Goal: Task Accomplishment & Management: Manage account settings

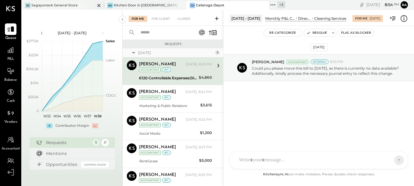
click at [71, 6] on div "Sagaponack General Store" at bounding box center [54, 5] width 46 height 5
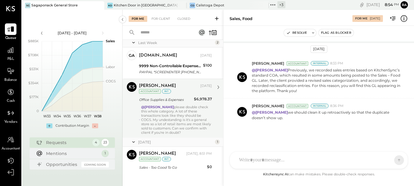
scroll to position [66, 0]
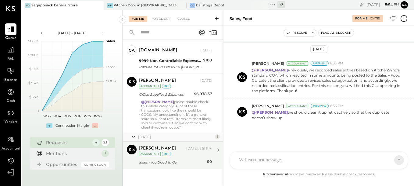
click at [175, 152] on div "[PERSON_NAME]" at bounding box center [162, 149] width 46 height 6
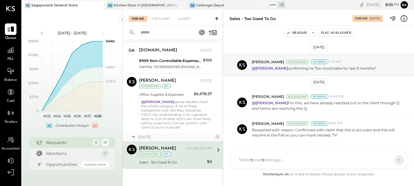
scroll to position [17, 0]
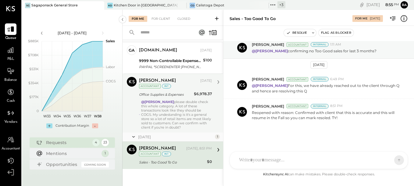
click at [172, 115] on div "@[PERSON_NAME] please double check this whole category. A lot of these transact…" at bounding box center [176, 115] width 71 height 30
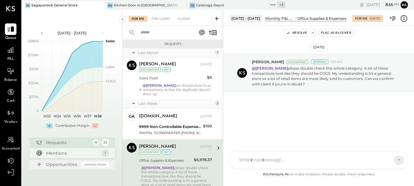
click at [55, 156] on div "Mentions" at bounding box center [72, 153] width 52 height 6
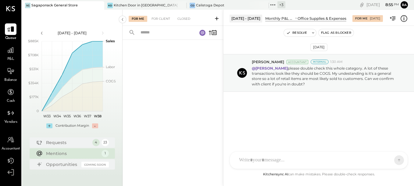
click at [59, 155] on div "Mentions" at bounding box center [72, 154] width 52 height 6
click at [162, 21] on div "For Client" at bounding box center [160, 19] width 25 height 6
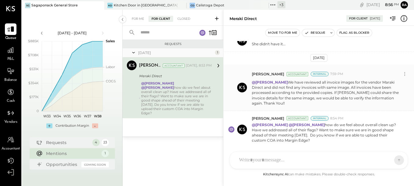
scroll to position [114, 0]
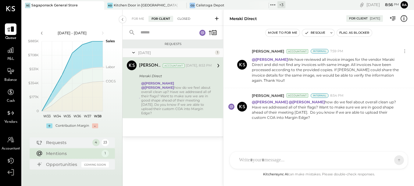
click at [184, 19] on div "Closed" at bounding box center [183, 19] width 19 height 6
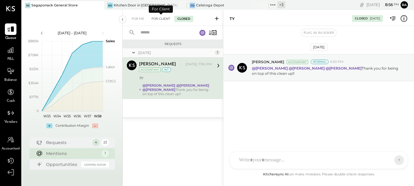
click at [161, 21] on div "For Client" at bounding box center [160, 19] width 25 height 6
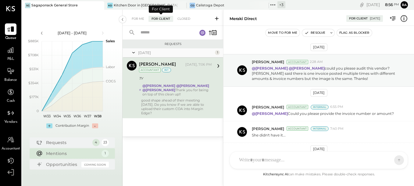
scroll to position [114, 0]
